Goal: Task Accomplishment & Management: Use online tool/utility

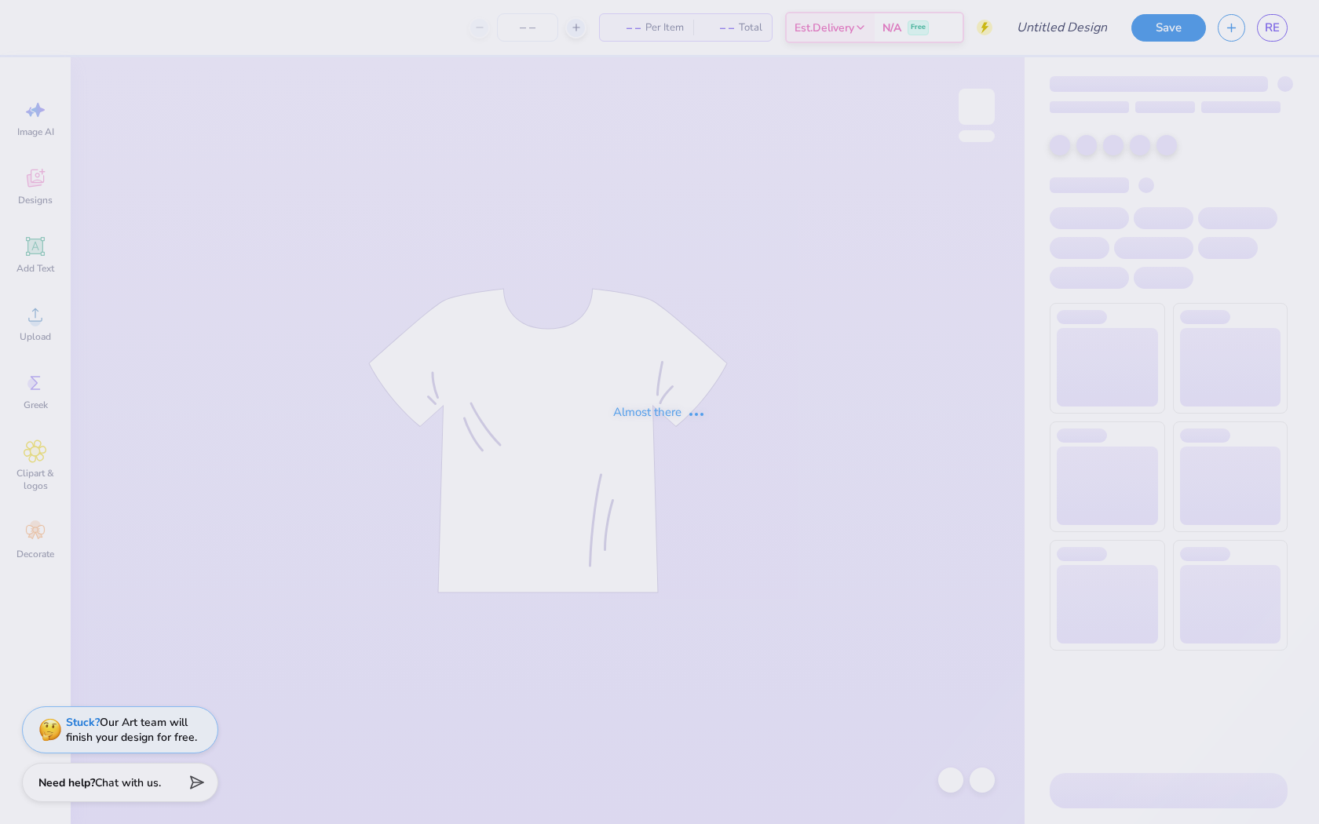
type input "Tiger 1"
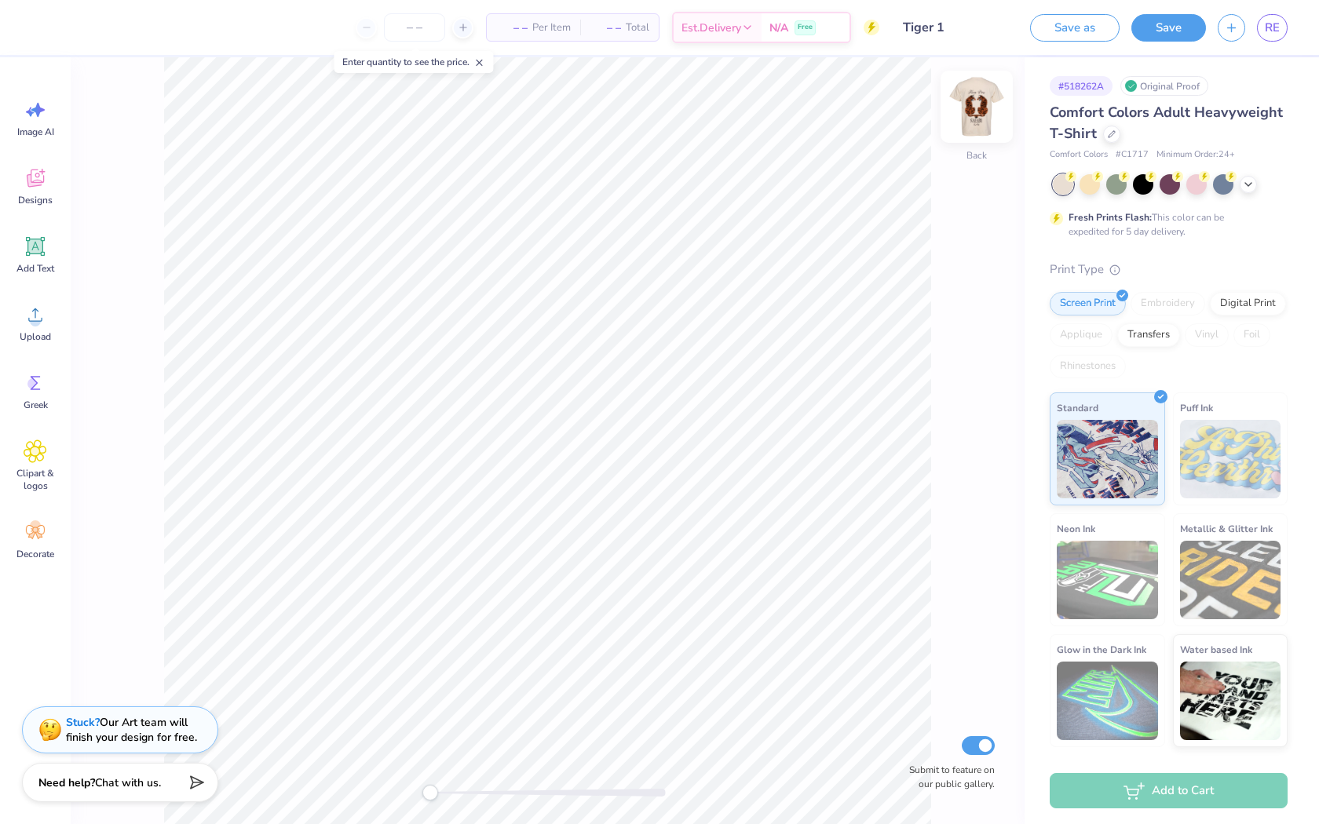
click at [979, 122] on img at bounding box center [976, 106] width 63 height 63
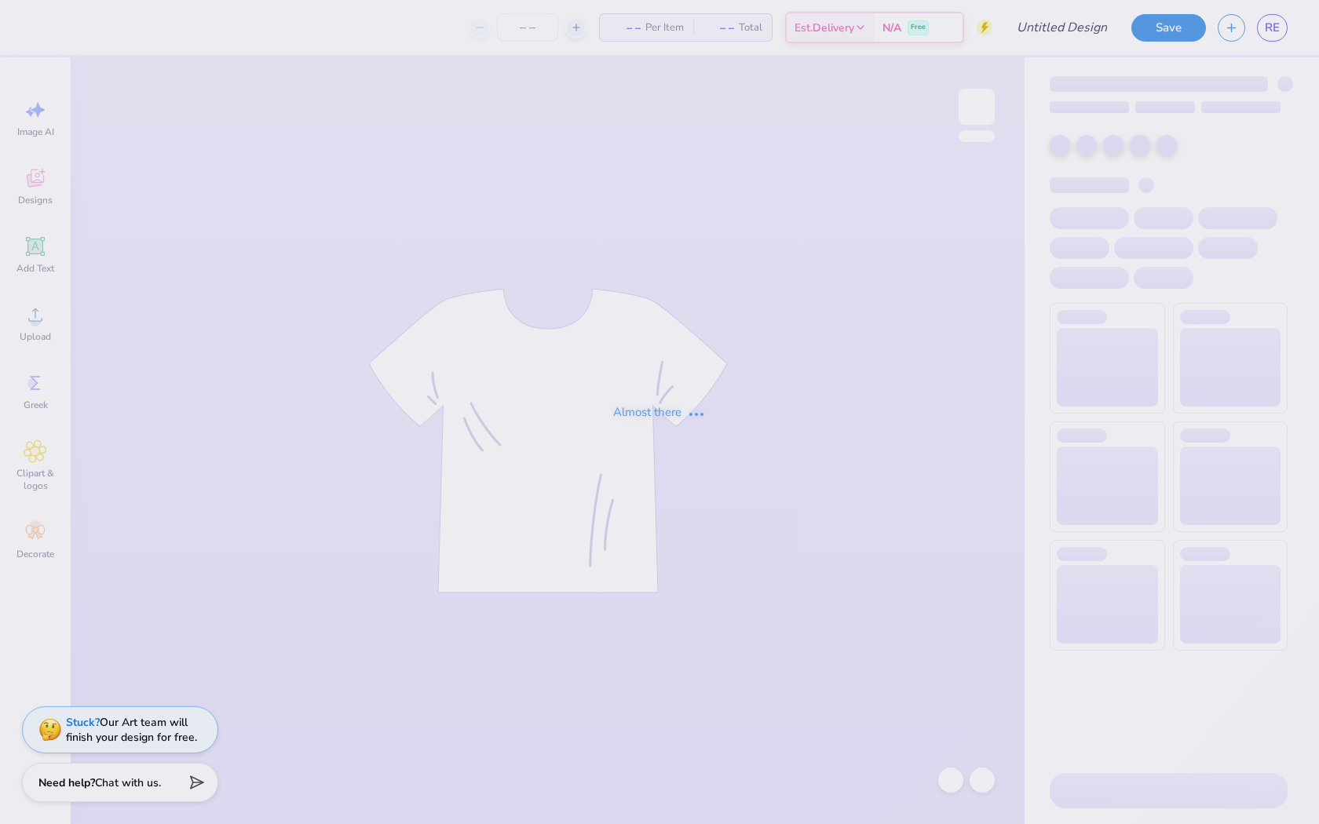
type input "Tiger 2"
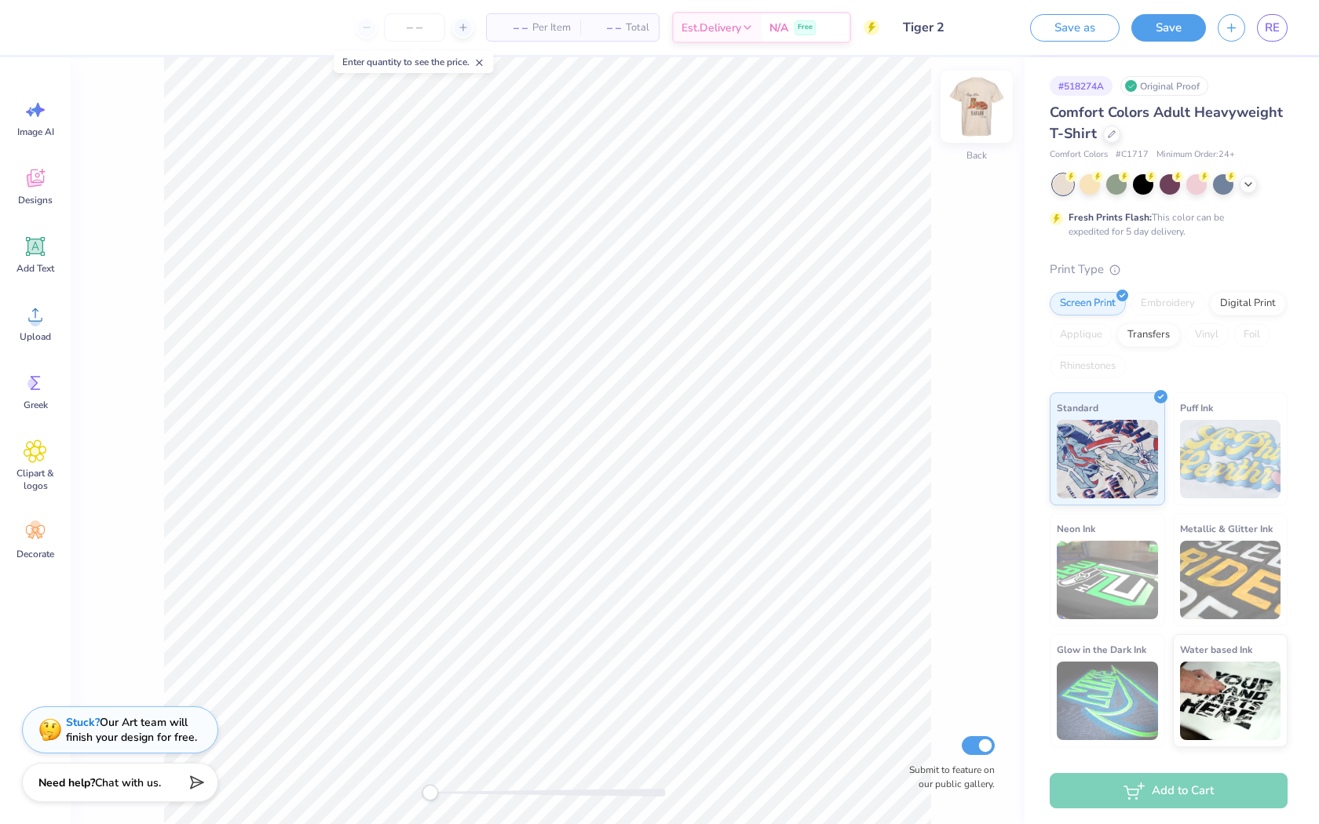
click at [976, 94] on img at bounding box center [976, 106] width 63 height 63
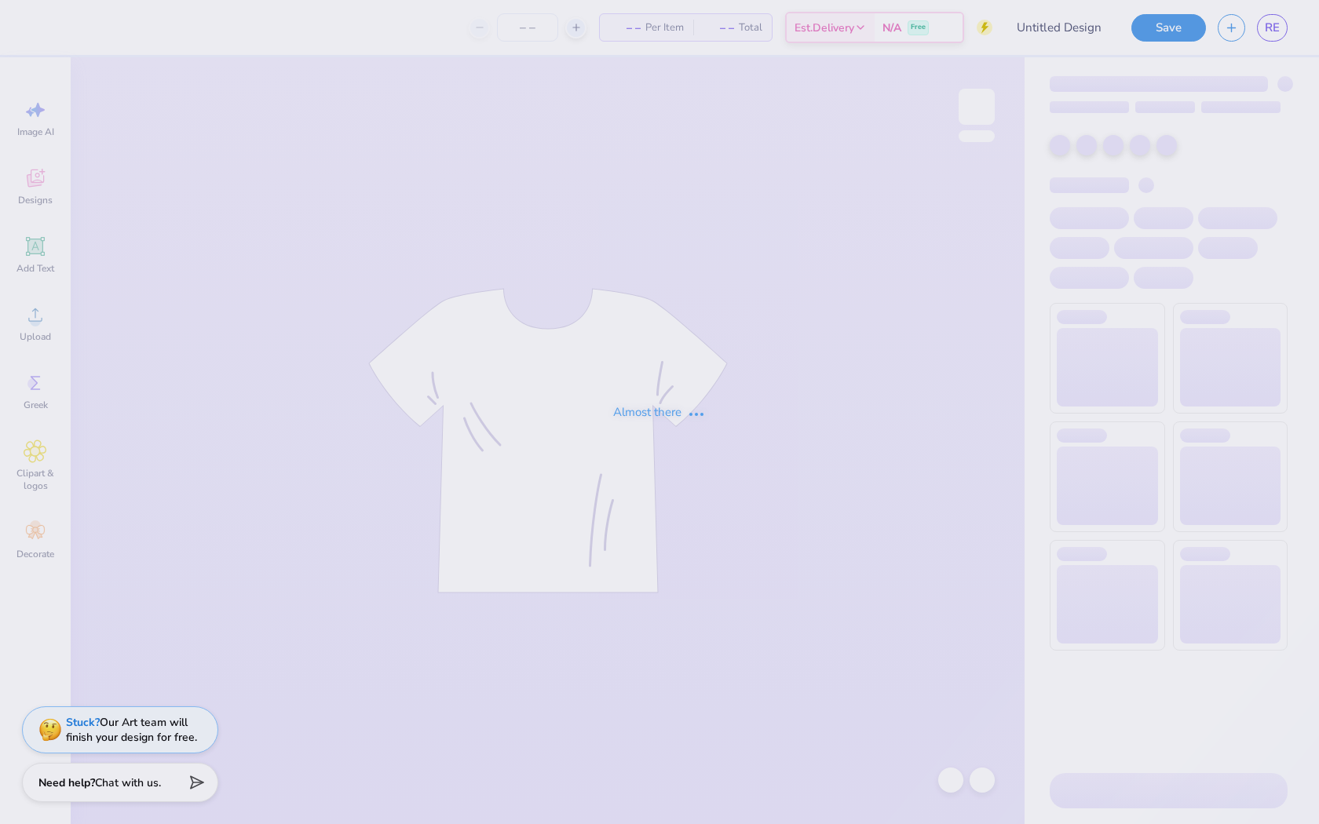
type input "Sticker 1"
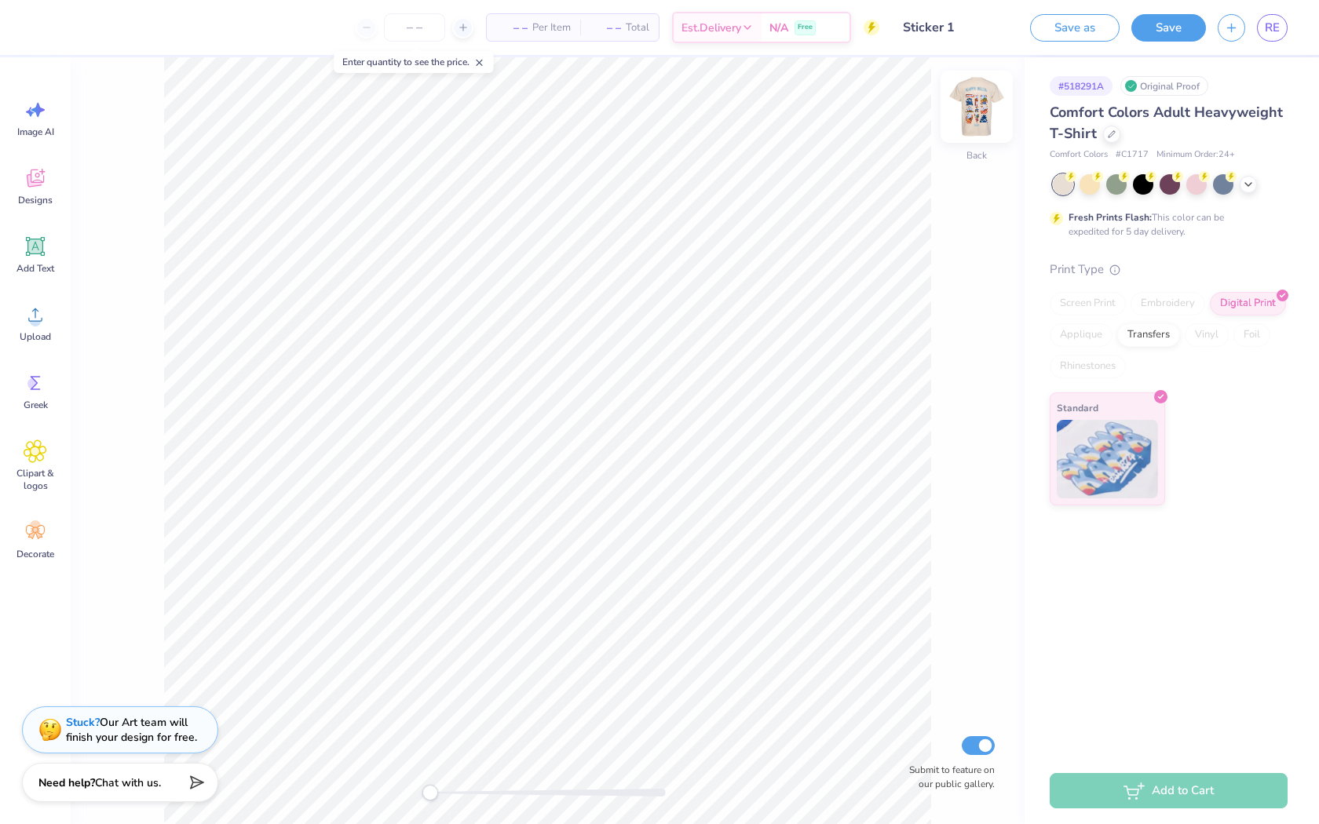
click at [985, 100] on img at bounding box center [976, 106] width 63 height 63
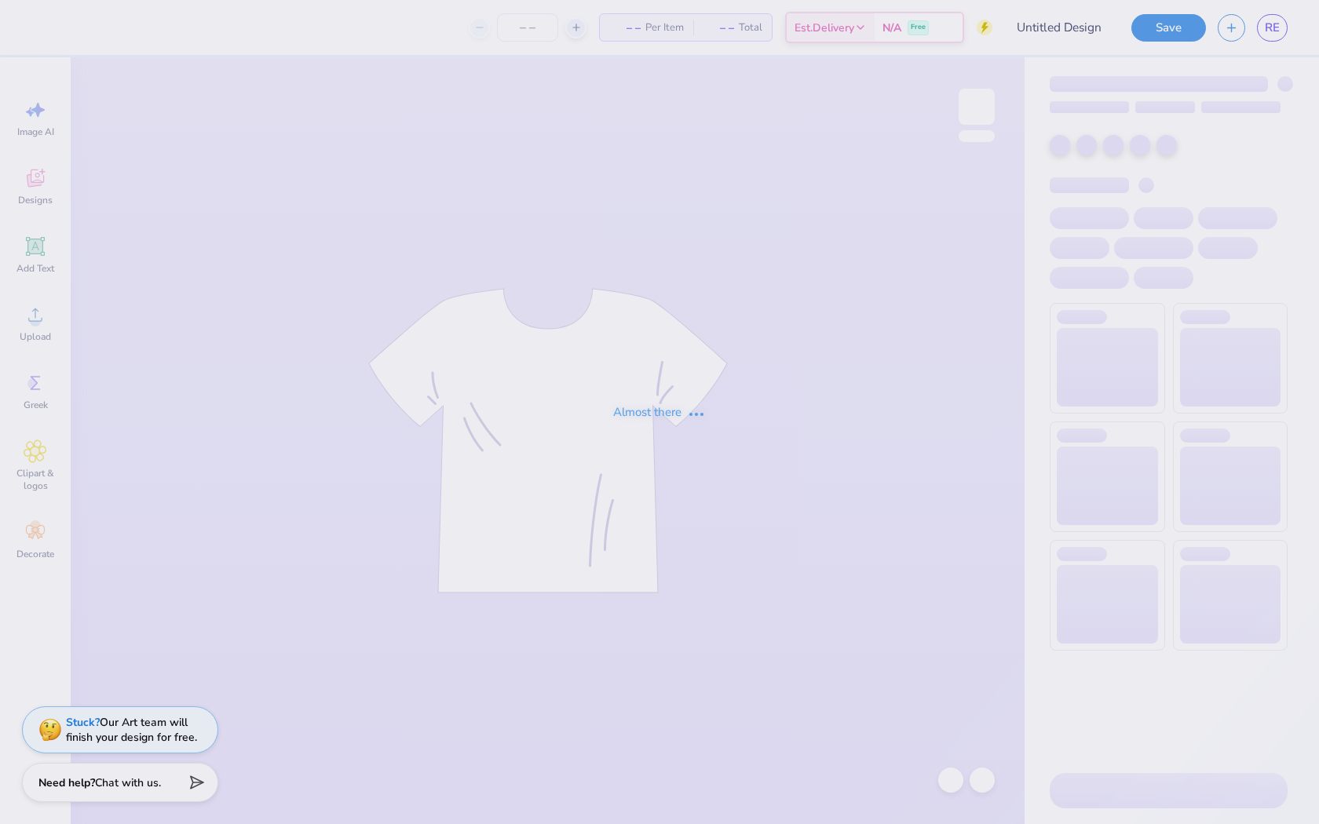
type input "Car 1"
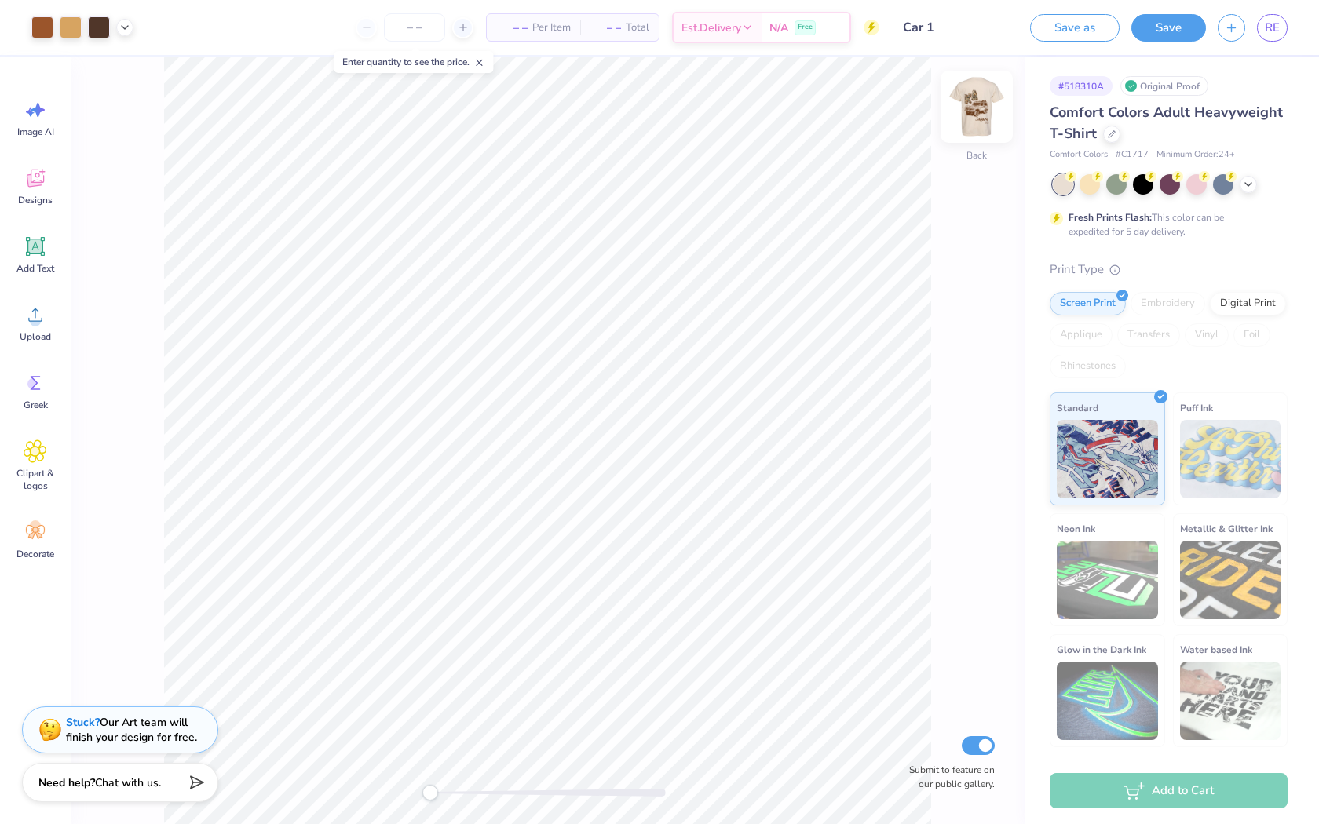
click at [969, 109] on img at bounding box center [976, 106] width 63 height 63
click at [969, 109] on img at bounding box center [976, 106] width 31 height 31
click at [983, 111] on img at bounding box center [976, 106] width 63 height 63
click at [971, 125] on img at bounding box center [976, 106] width 63 height 63
type input "2.88"
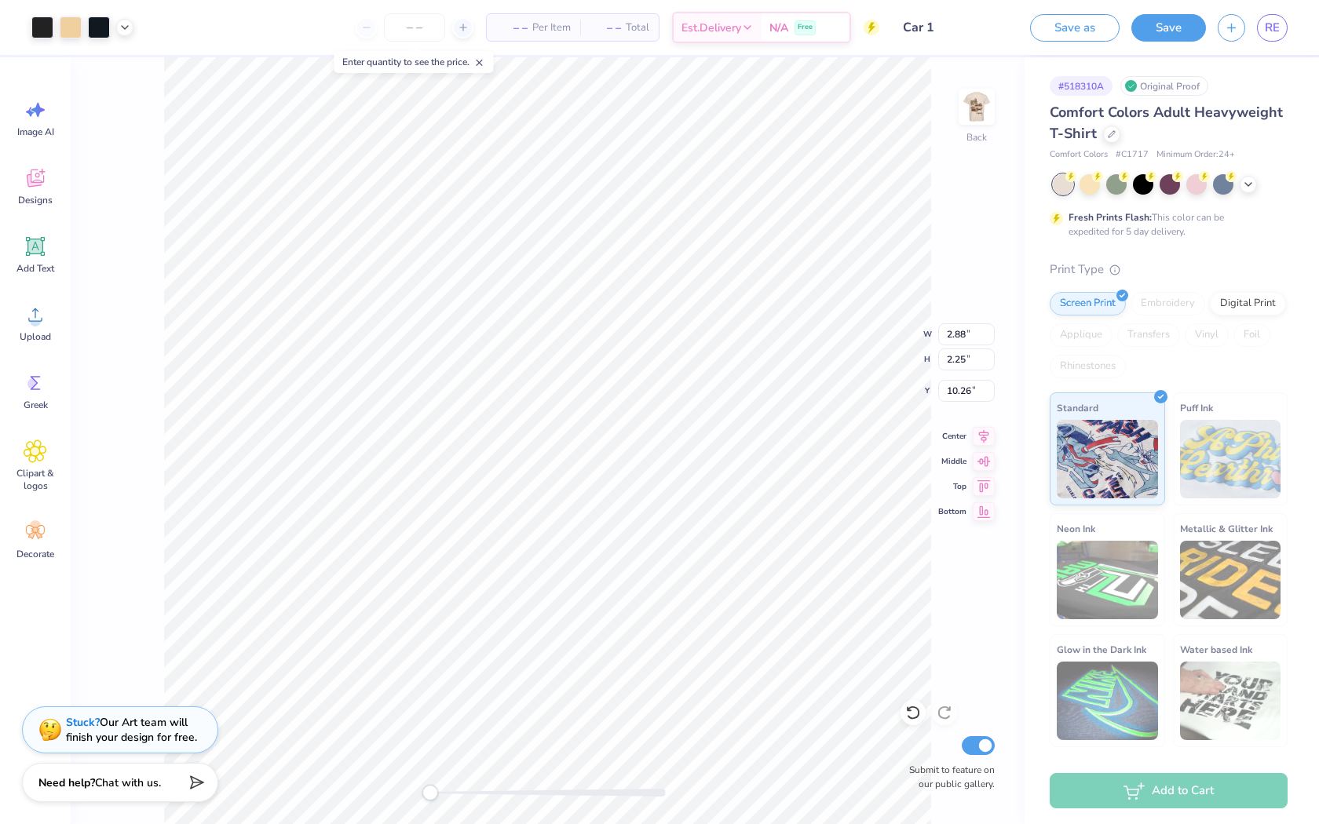
type input "2.25"
type input "3.28"
click at [982, 108] on img at bounding box center [976, 106] width 63 height 63
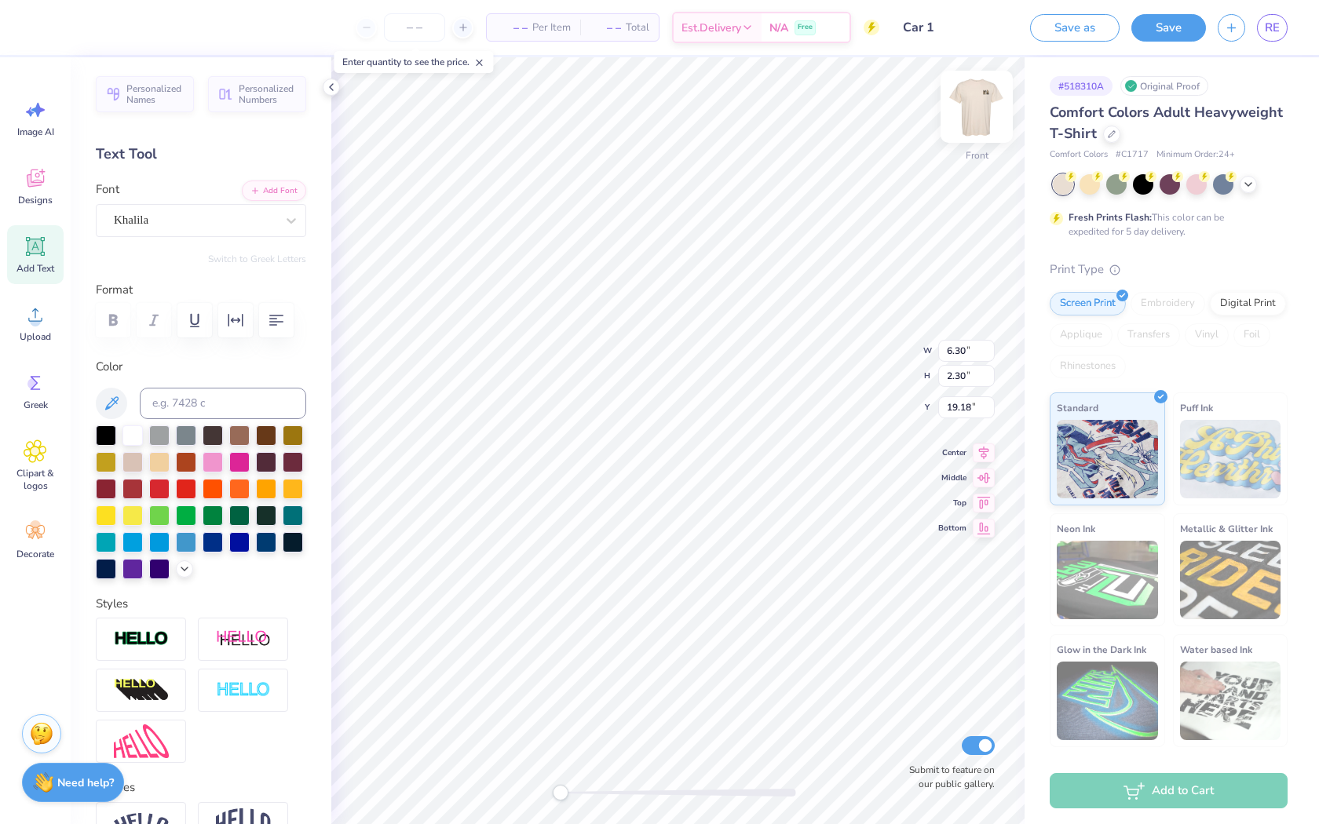
click at [988, 104] on img at bounding box center [976, 106] width 63 height 63
type input "6.20"
type input "2.26"
type input "16.57"
type input "2.23"
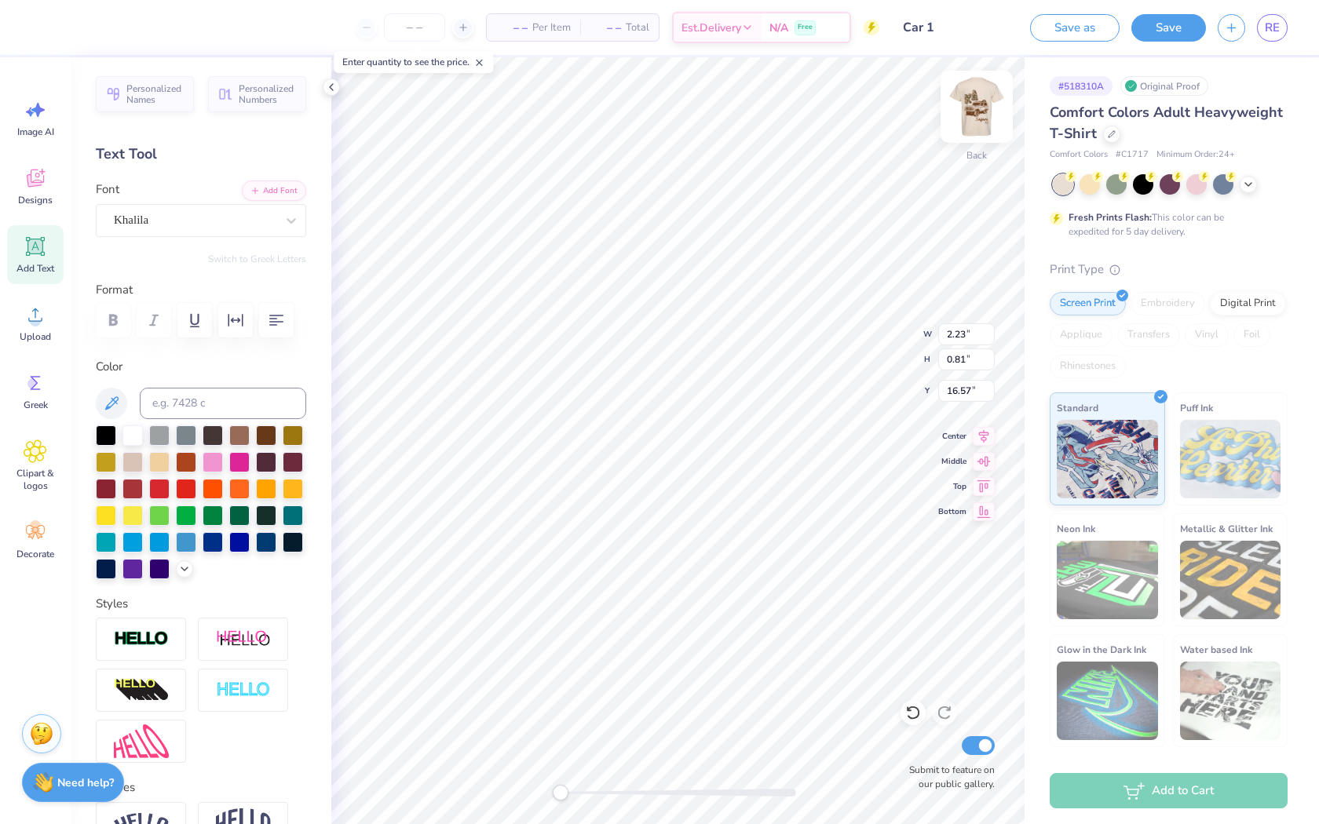
type input "0.81"
type input "6.20"
type input "2.26"
type input "3.51"
type input "1.28"
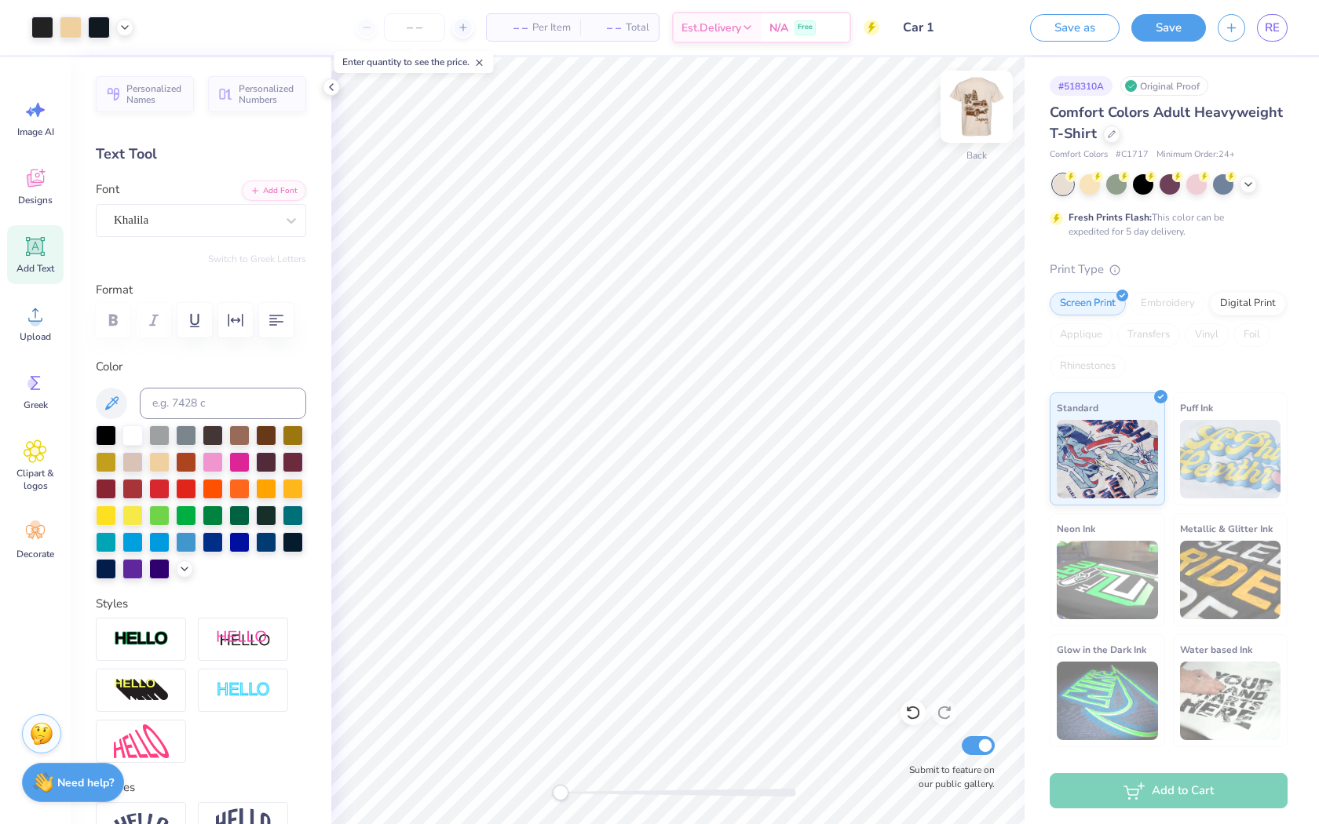
click at [978, 108] on img at bounding box center [976, 106] width 63 height 63
click at [995, 121] on img at bounding box center [976, 106] width 63 height 63
click at [977, 119] on img at bounding box center [976, 106] width 63 height 63
click at [968, 112] on img at bounding box center [976, 106] width 63 height 63
click at [972, 113] on img at bounding box center [976, 106] width 63 height 63
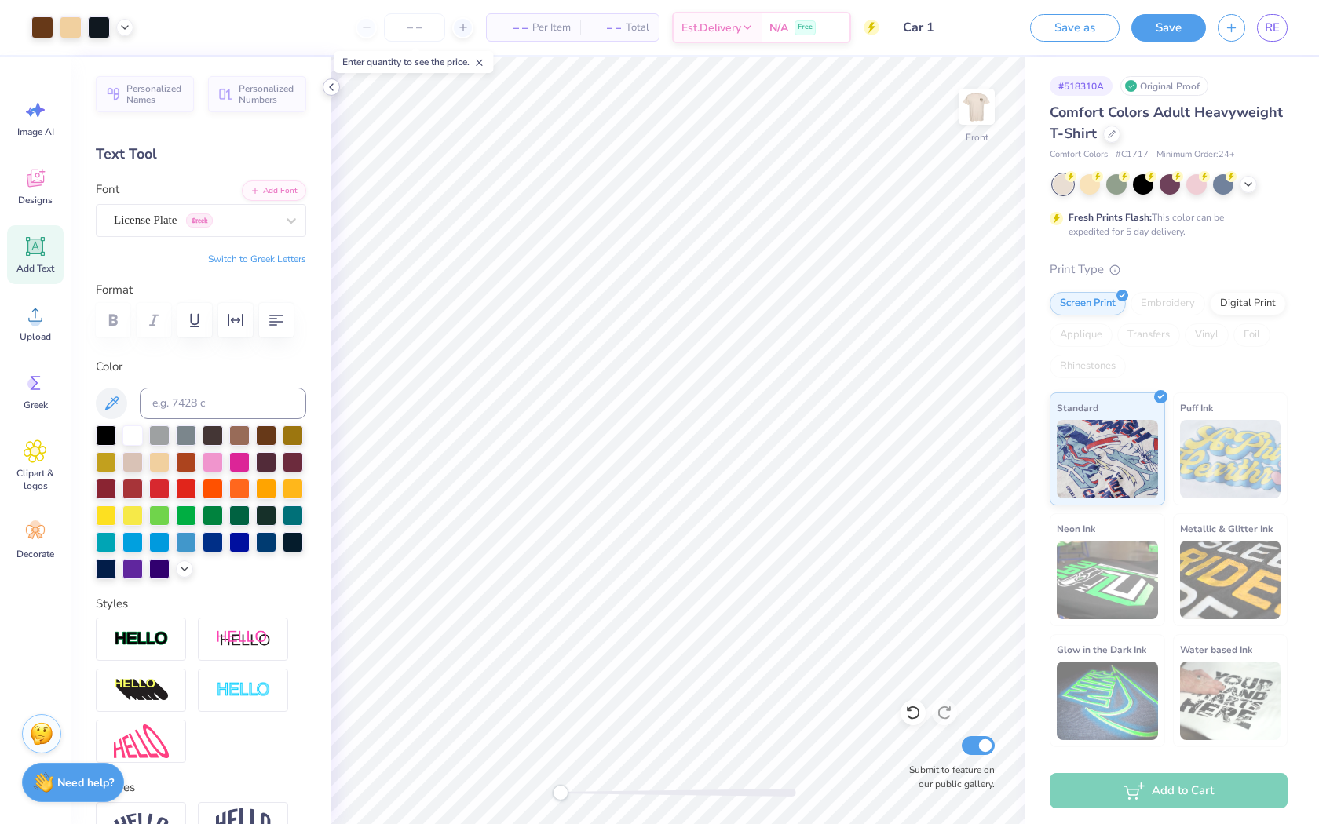
click at [334, 88] on icon at bounding box center [331, 87] width 13 height 13
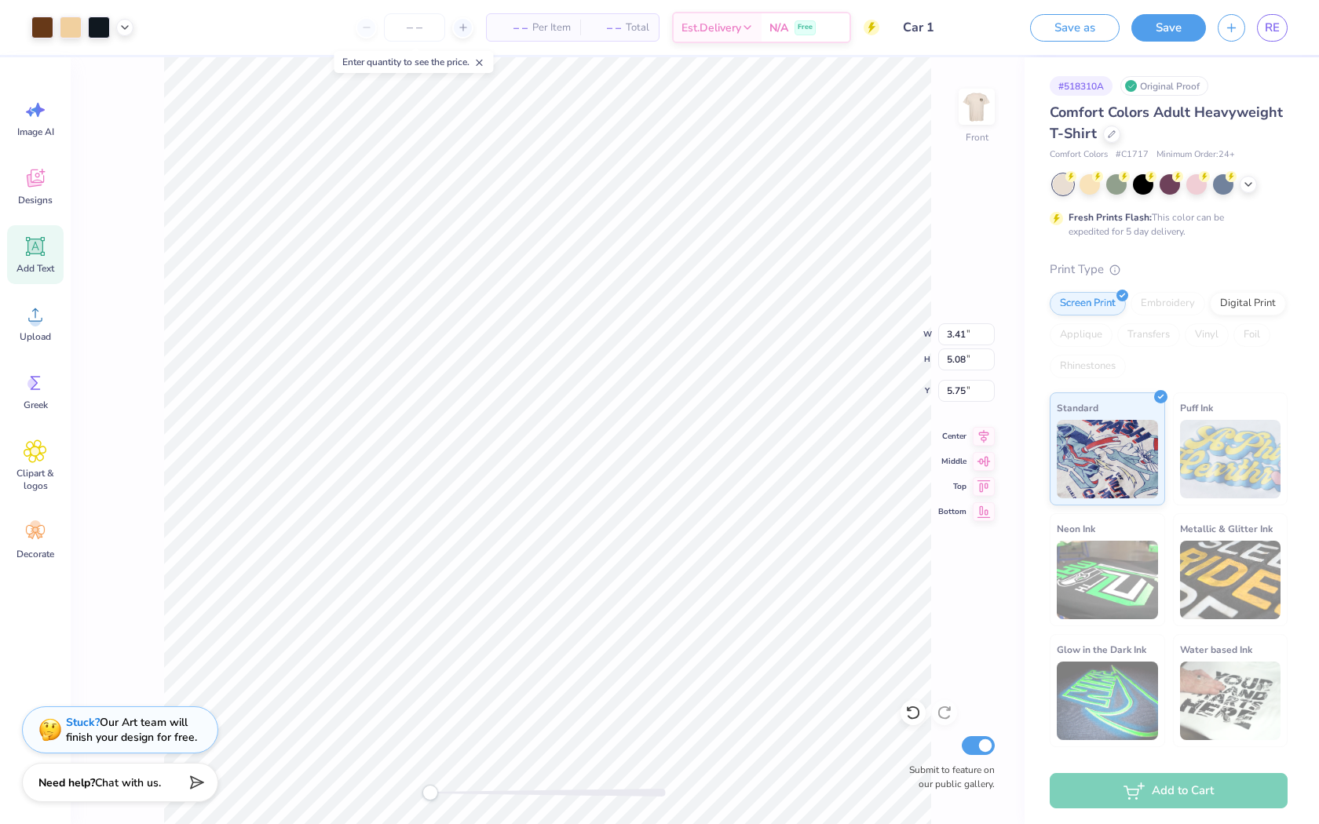
type input "3.53"
type input "5.16"
type input "7.40"
click at [984, 108] on img at bounding box center [976, 106] width 63 height 63
click at [937, 281] on div "Back Submit to feature on our public gallery." at bounding box center [548, 440] width 954 height 767
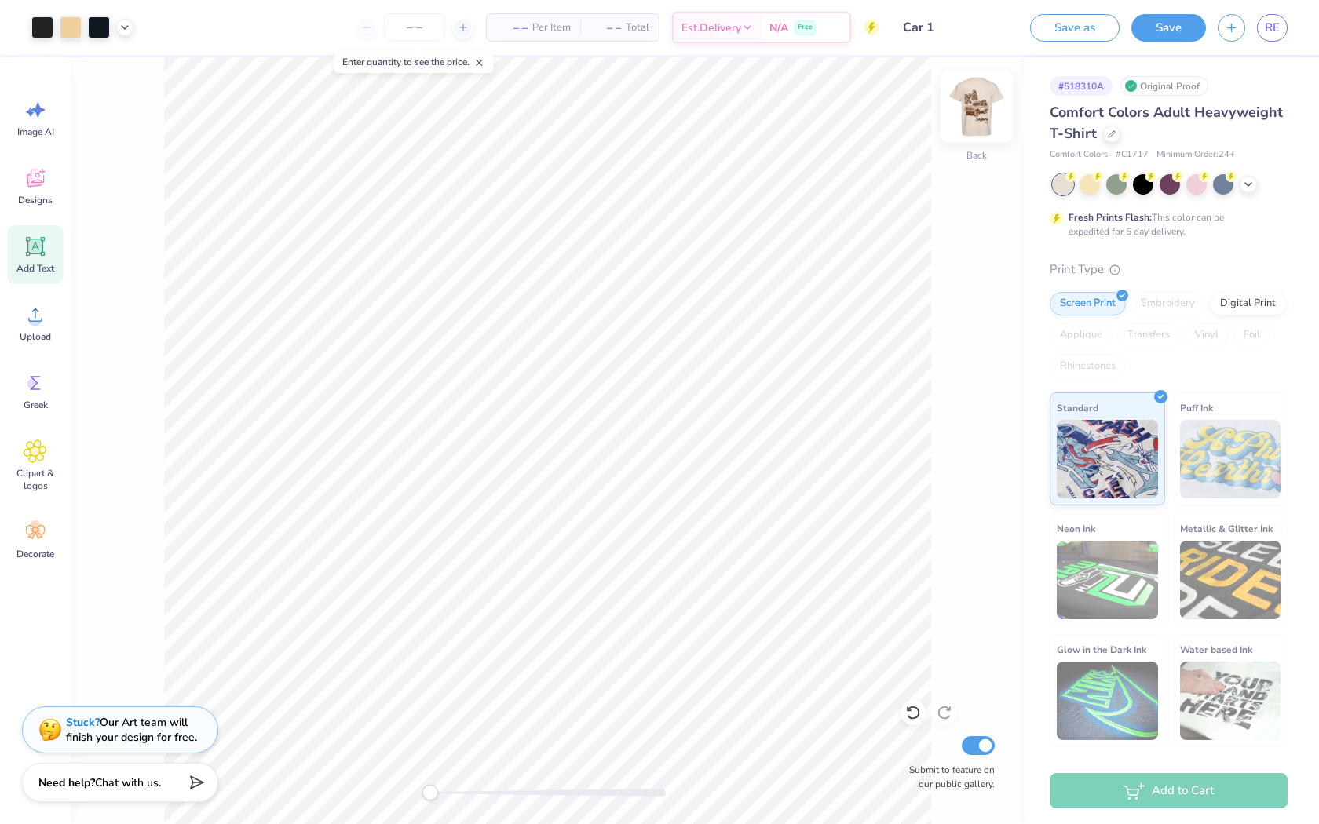
click at [981, 99] on img at bounding box center [976, 106] width 63 height 63
click at [998, 106] on div "Front Submit to feature on our public gallery." at bounding box center [548, 440] width 954 height 767
click at [973, 106] on img at bounding box center [976, 106] width 63 height 63
click at [984, 115] on img at bounding box center [976, 106] width 63 height 63
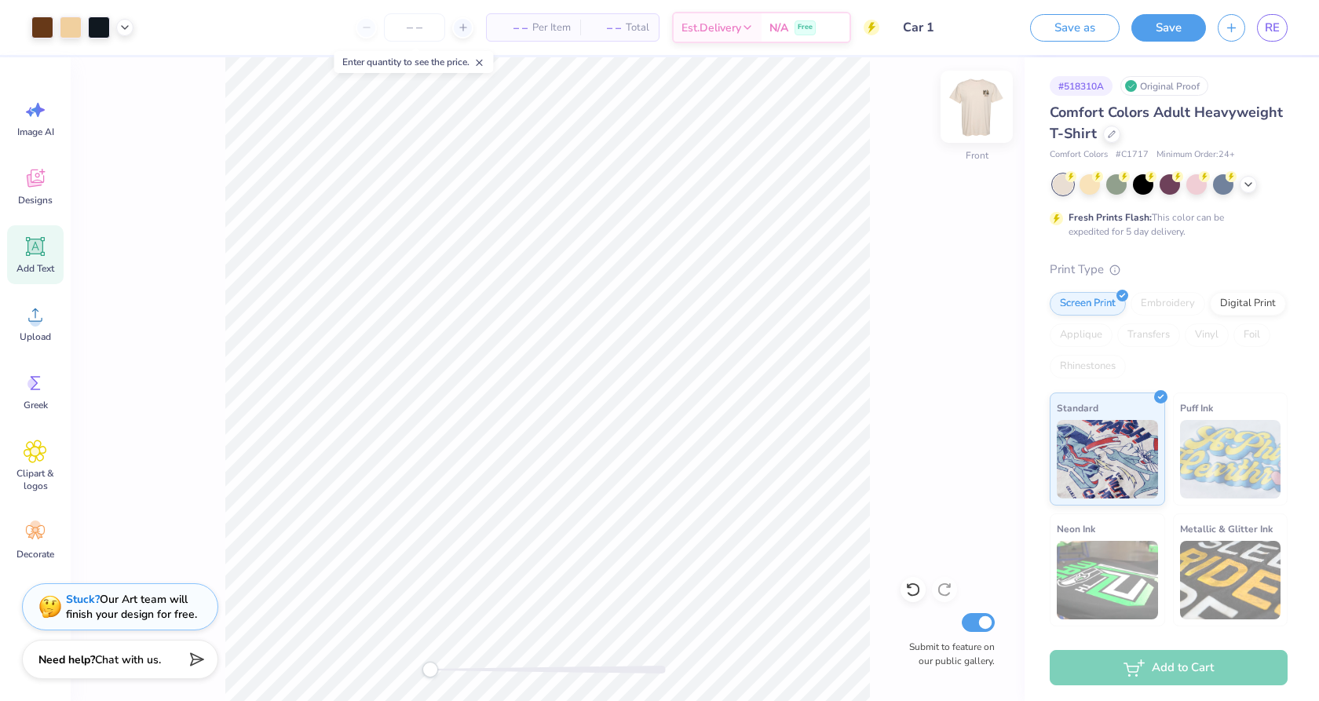
click at [983, 108] on img at bounding box center [976, 106] width 63 height 63
click at [989, 109] on img at bounding box center [976, 106] width 63 height 63
type input "3.41"
type input "5.08"
type input "5.75"
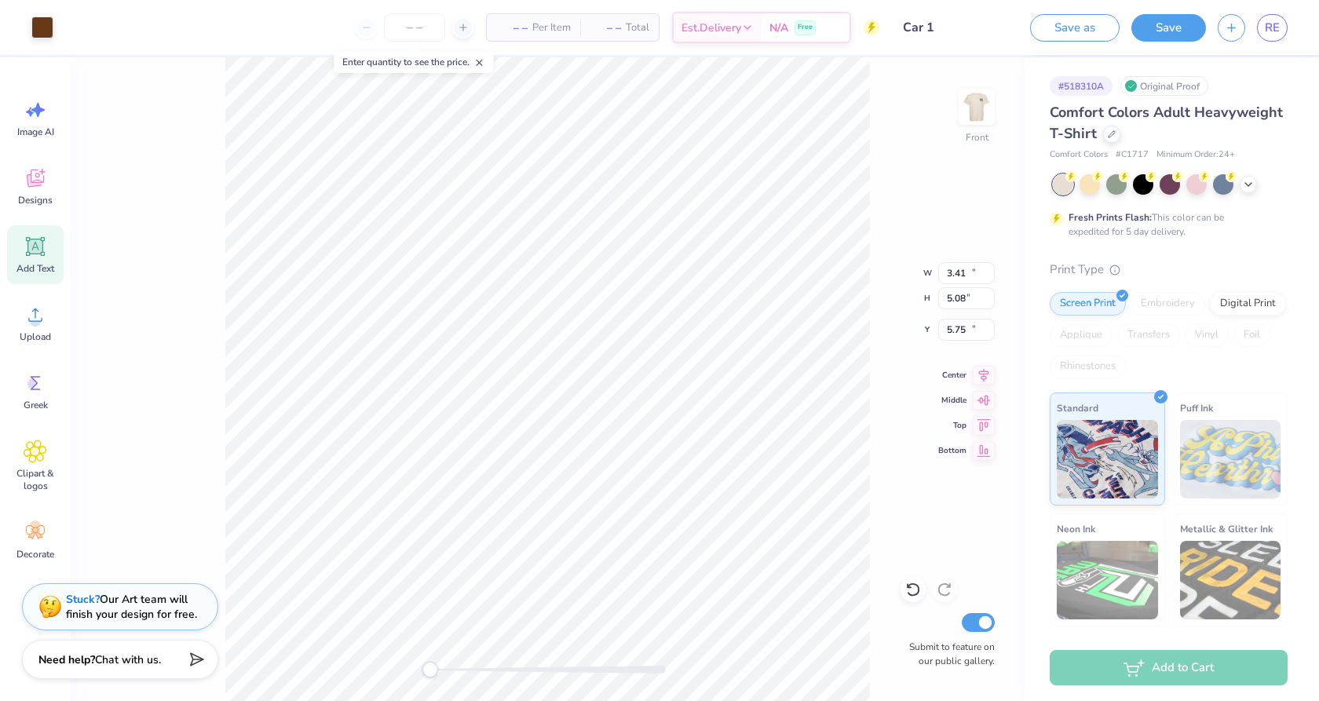
type input "11.67"
type input "8.24"
type input "10.56"
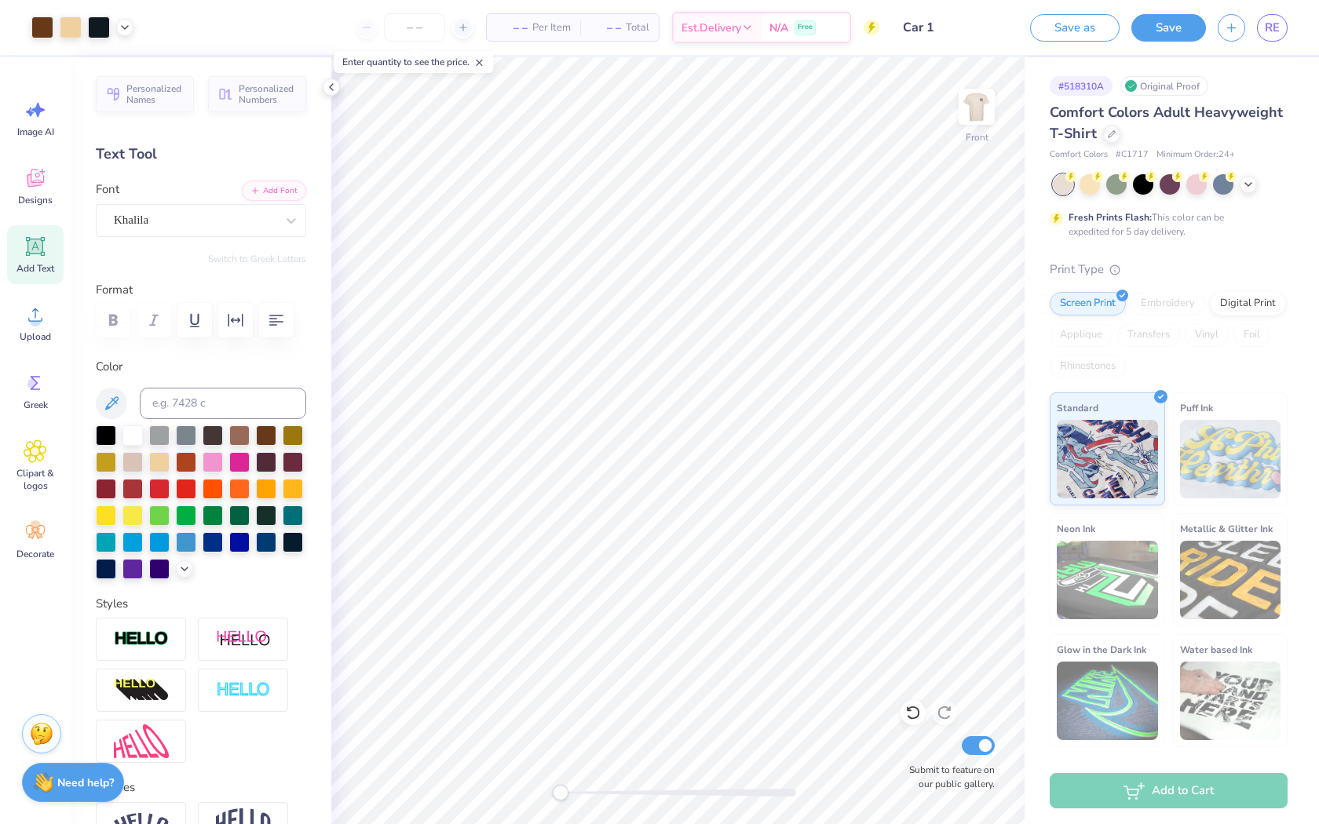
click at [1189, 15] on button "Save" at bounding box center [1168, 27] width 75 height 27
click at [1262, 30] on link "RE" at bounding box center [1272, 27] width 31 height 27
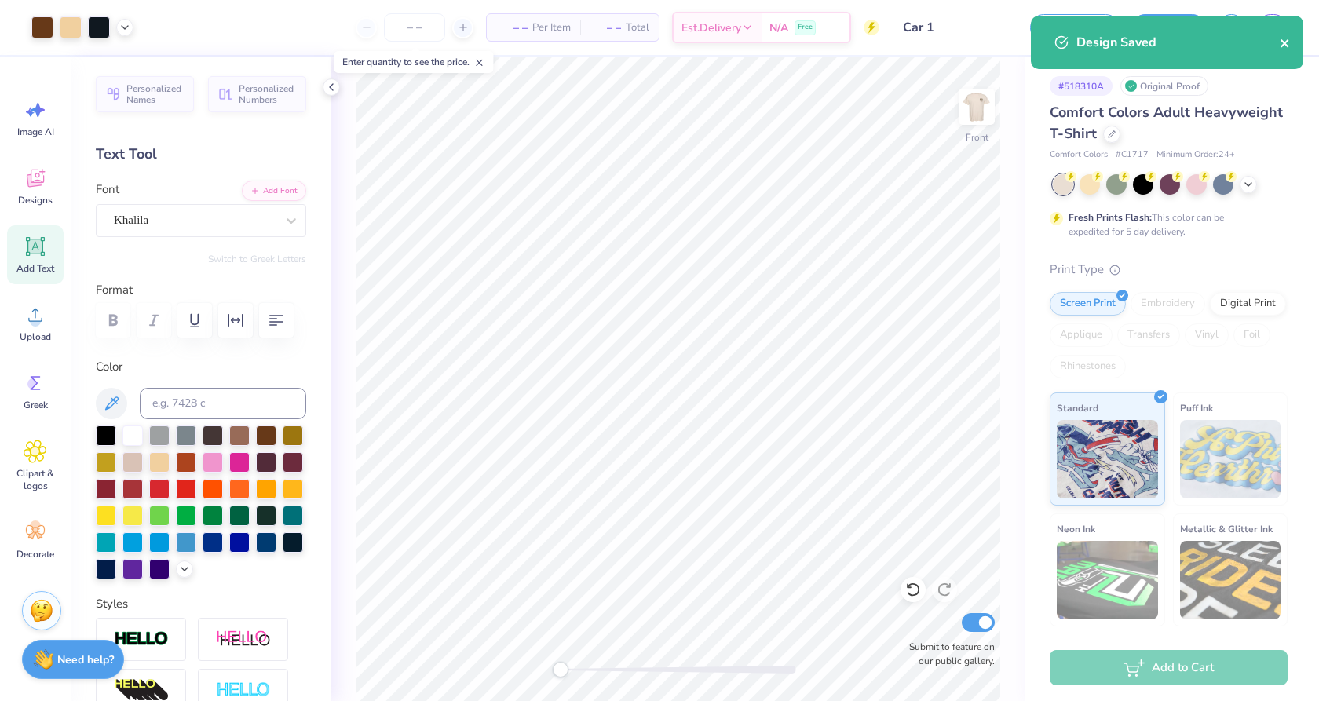
click at [1282, 36] on button "close" at bounding box center [1285, 42] width 11 height 19
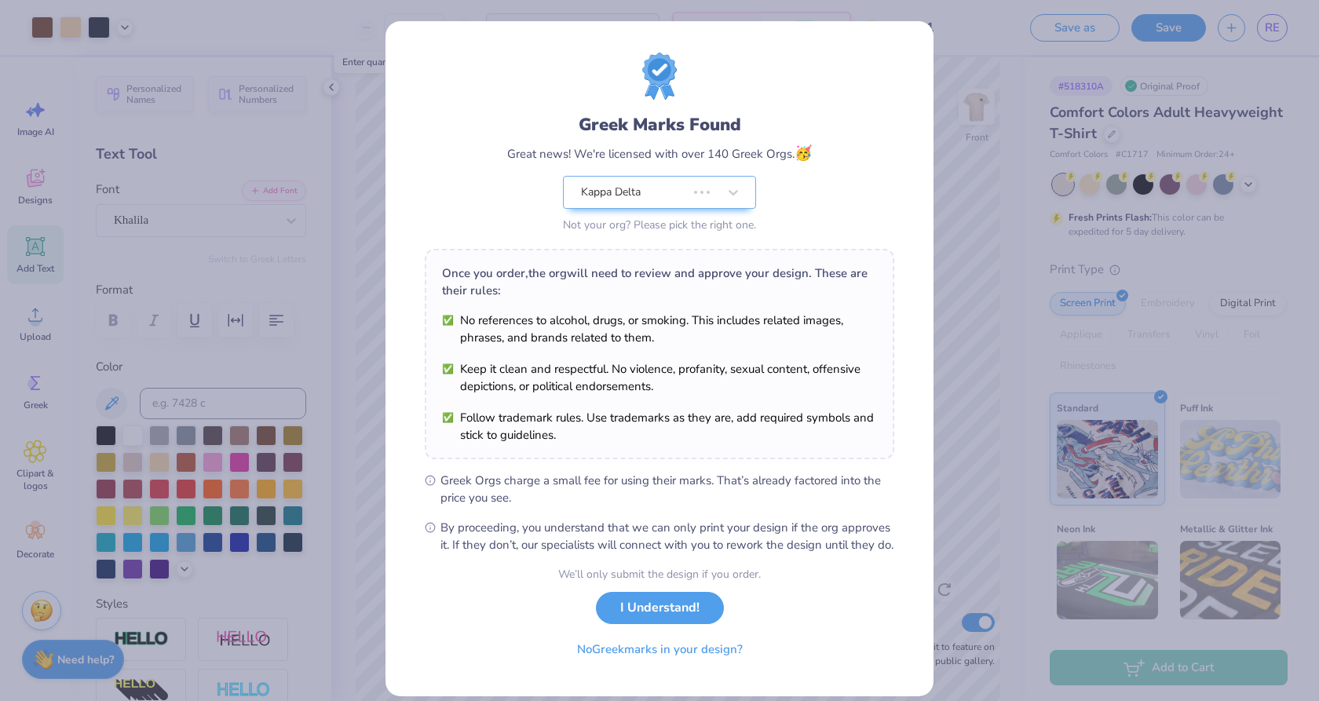
click at [1280, 28] on div "Greek Marks Found Great news! We're licensed with over 140 Greek Orgs. 🥳 Kappa …" at bounding box center [659, 350] width 1319 height 701
click at [693, 620] on button "I Understand!" at bounding box center [660, 604] width 128 height 32
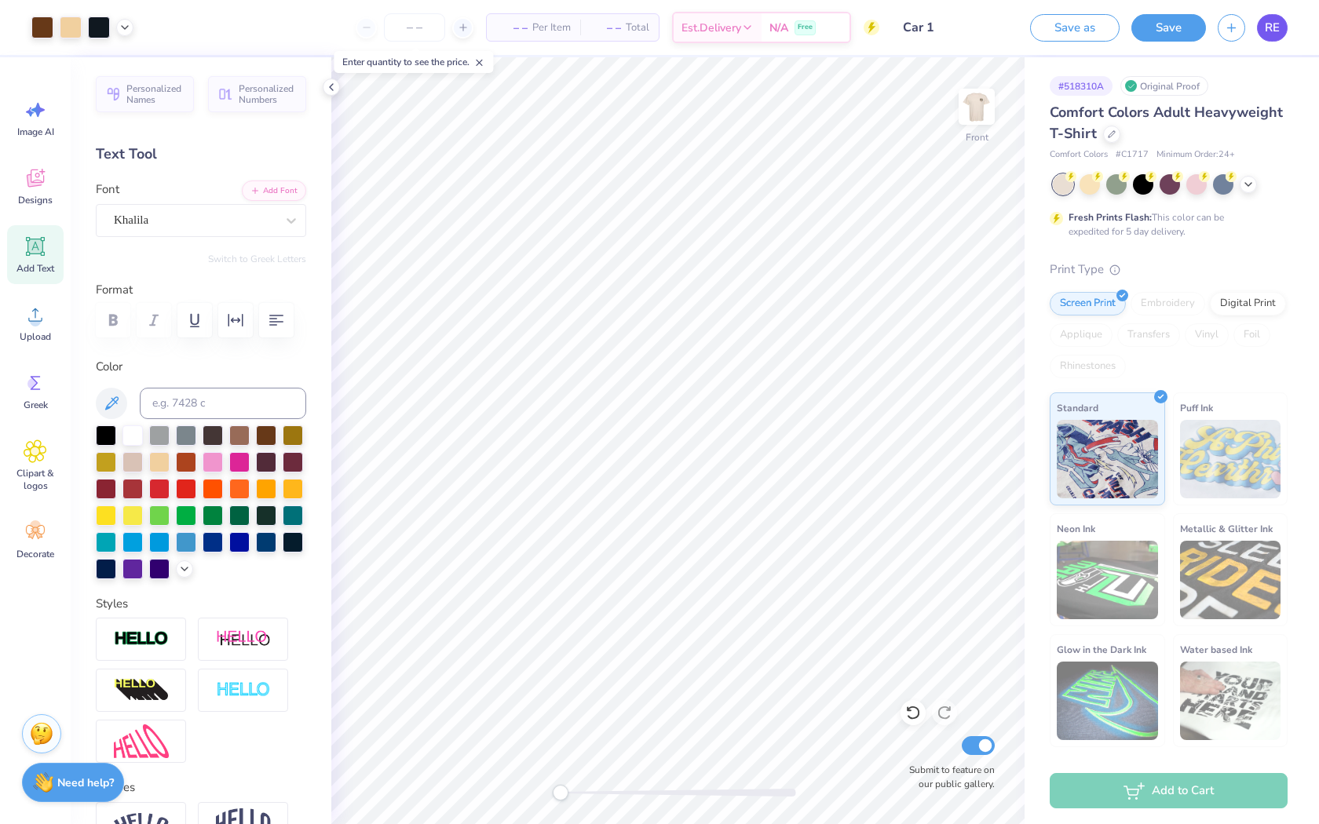
click at [1281, 34] on link "RE" at bounding box center [1272, 27] width 31 height 27
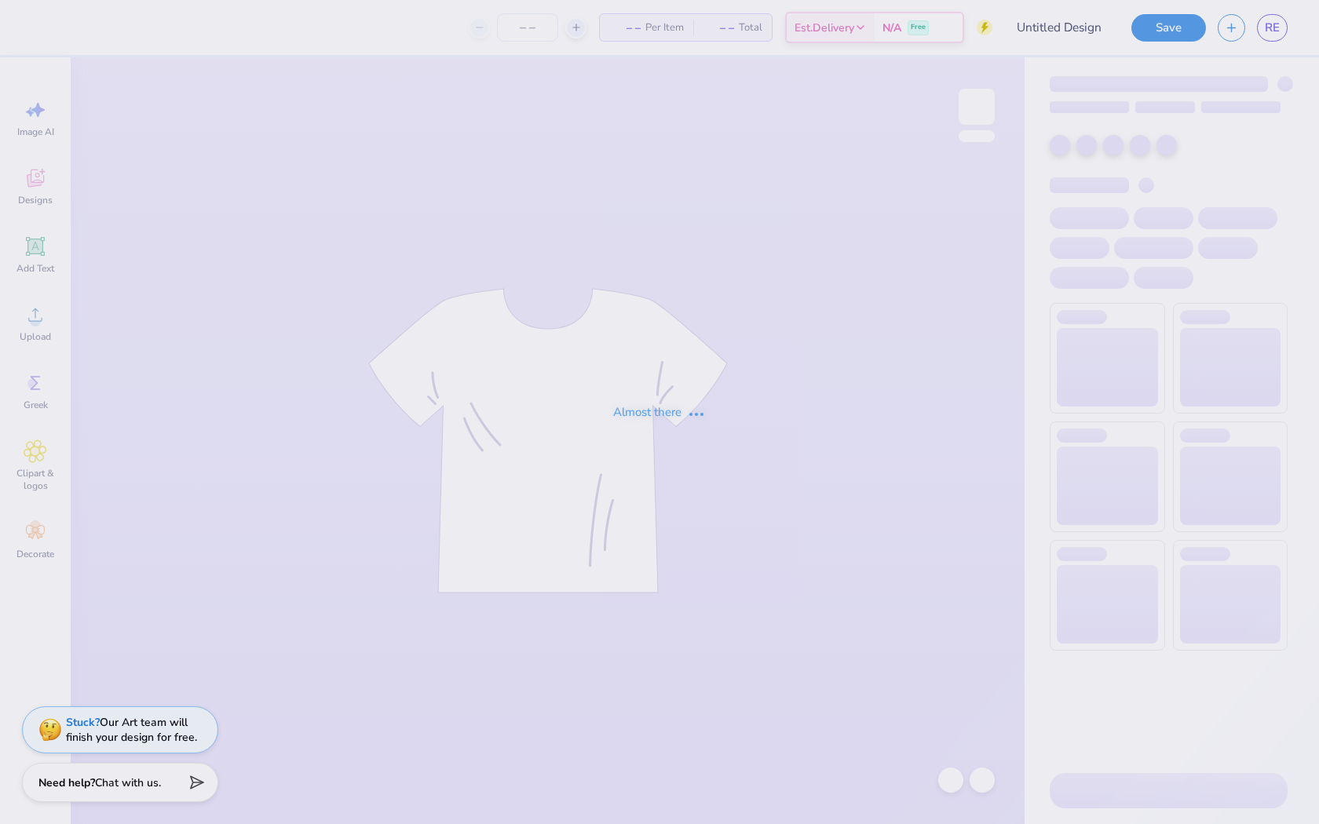
type input "Tiger 1"
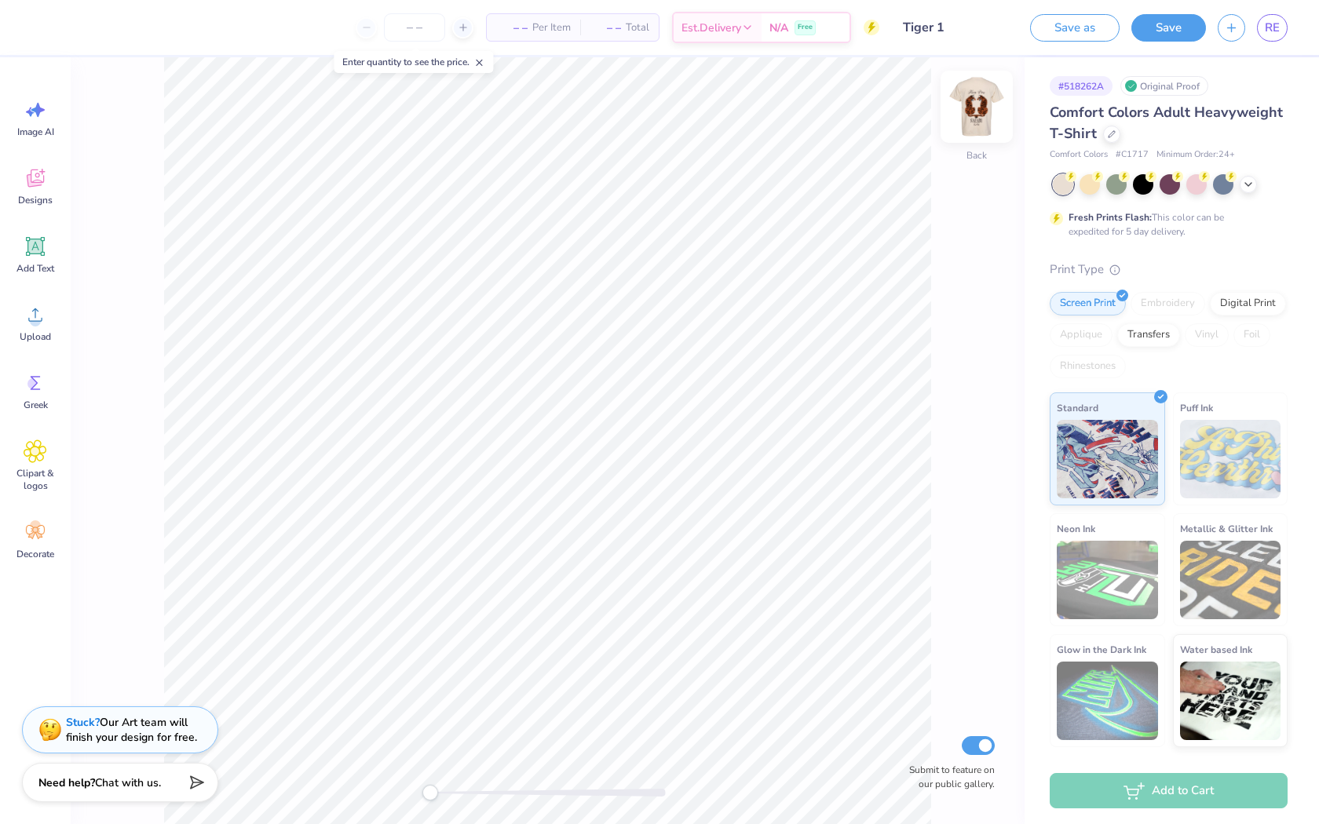
click at [988, 106] on img at bounding box center [976, 106] width 63 height 63
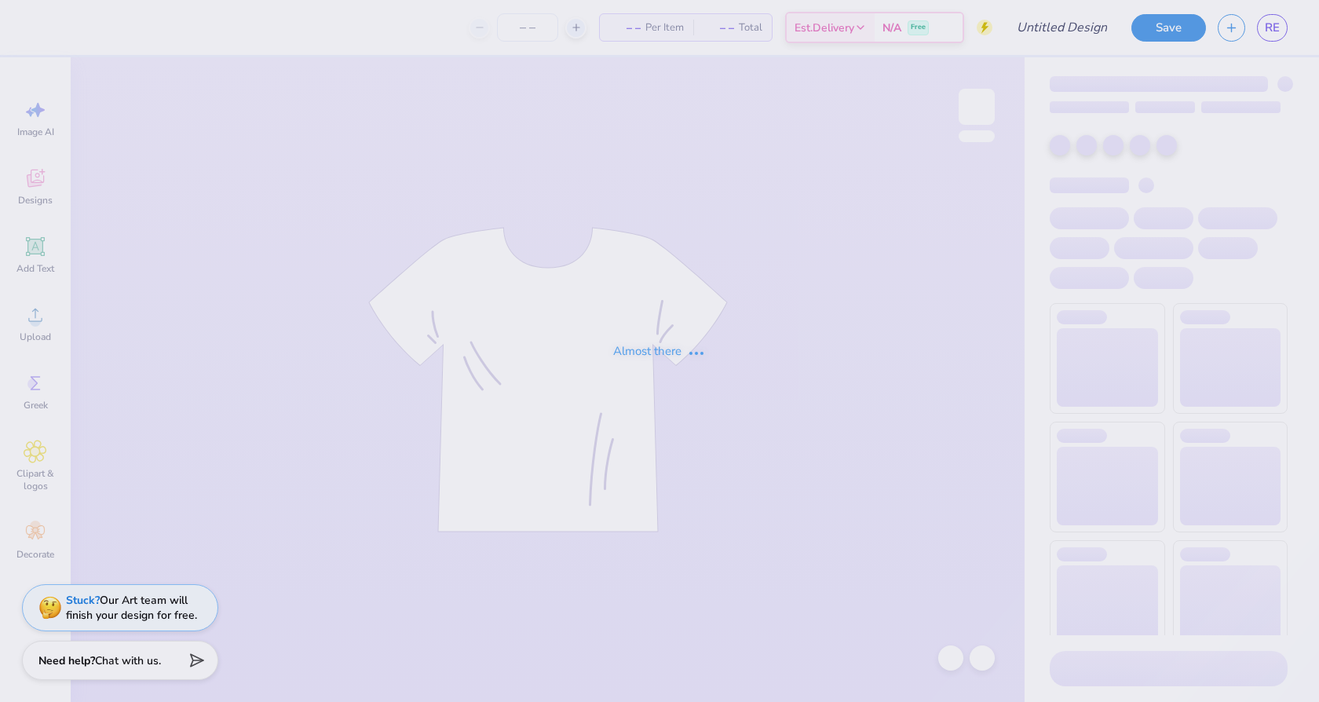
type input "Car 1"
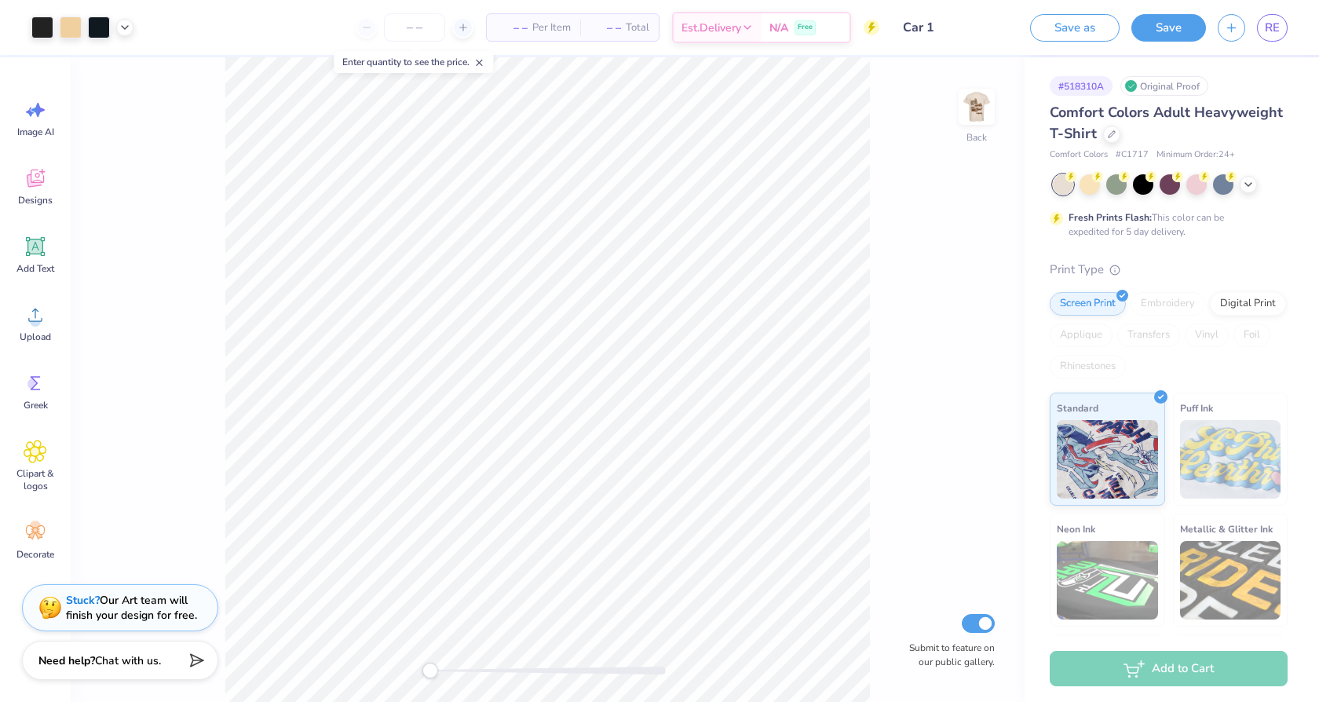
click at [547, 16] on div "– – Per Item" at bounding box center [533, 27] width 93 height 27
click at [402, 27] on input "number" at bounding box center [414, 27] width 61 height 28
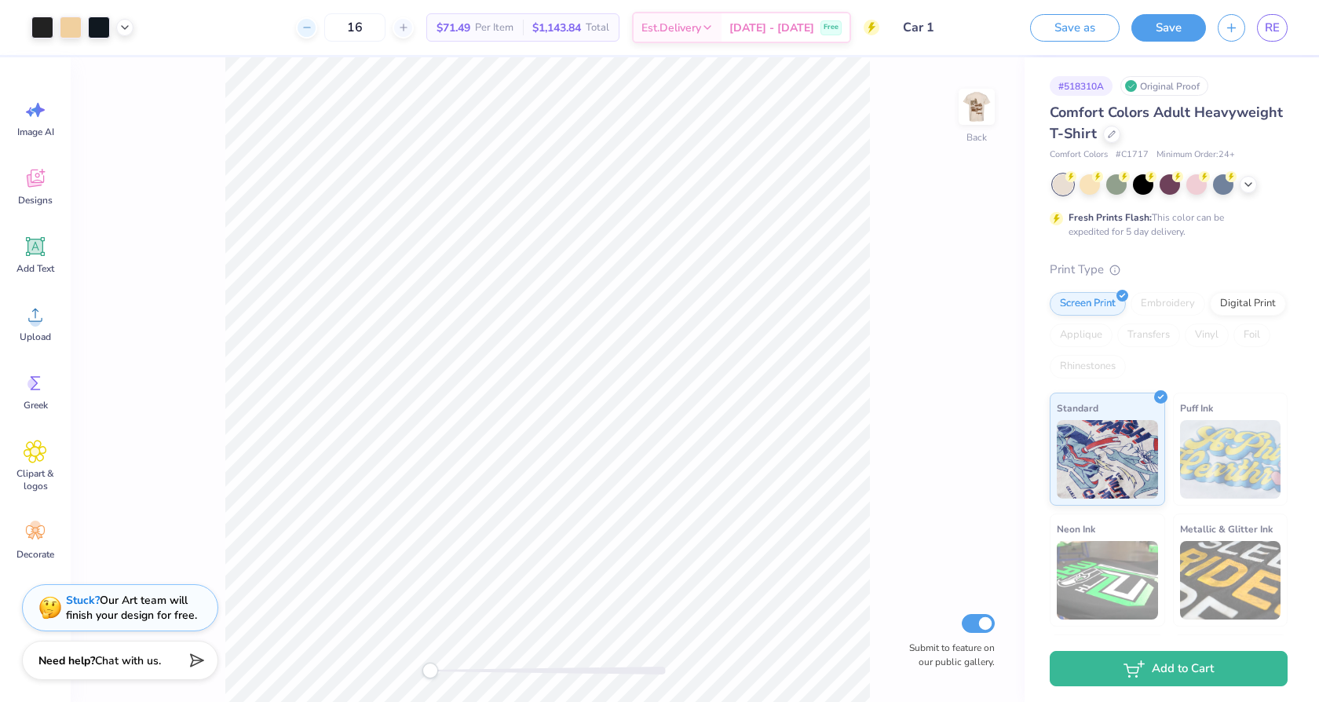
click at [312, 24] on icon at bounding box center [306, 27] width 11 height 11
click at [413, 18] on div "15" at bounding box center [415, 27] width 118 height 28
click at [409, 22] on icon at bounding box center [403, 27] width 11 height 11
type input "16"
type input "1.42"
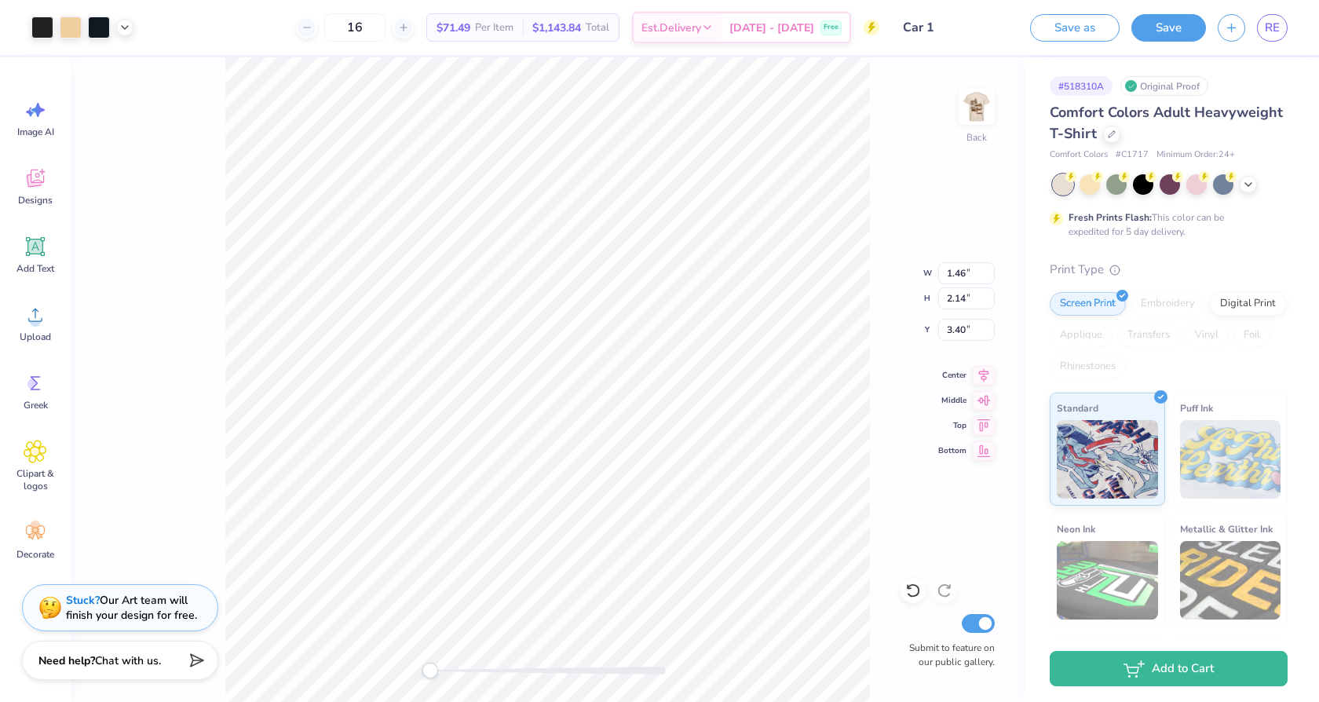
type input "2.11"
type input "3.28"
click at [960, 203] on div "Back W 1.42 1.42 " H 2.11 2.11 " Y 3.28 3.28 " Center Middle Top Bottom Submit …" at bounding box center [548, 379] width 954 height 645
